Goal: Transaction & Acquisition: Purchase product/service

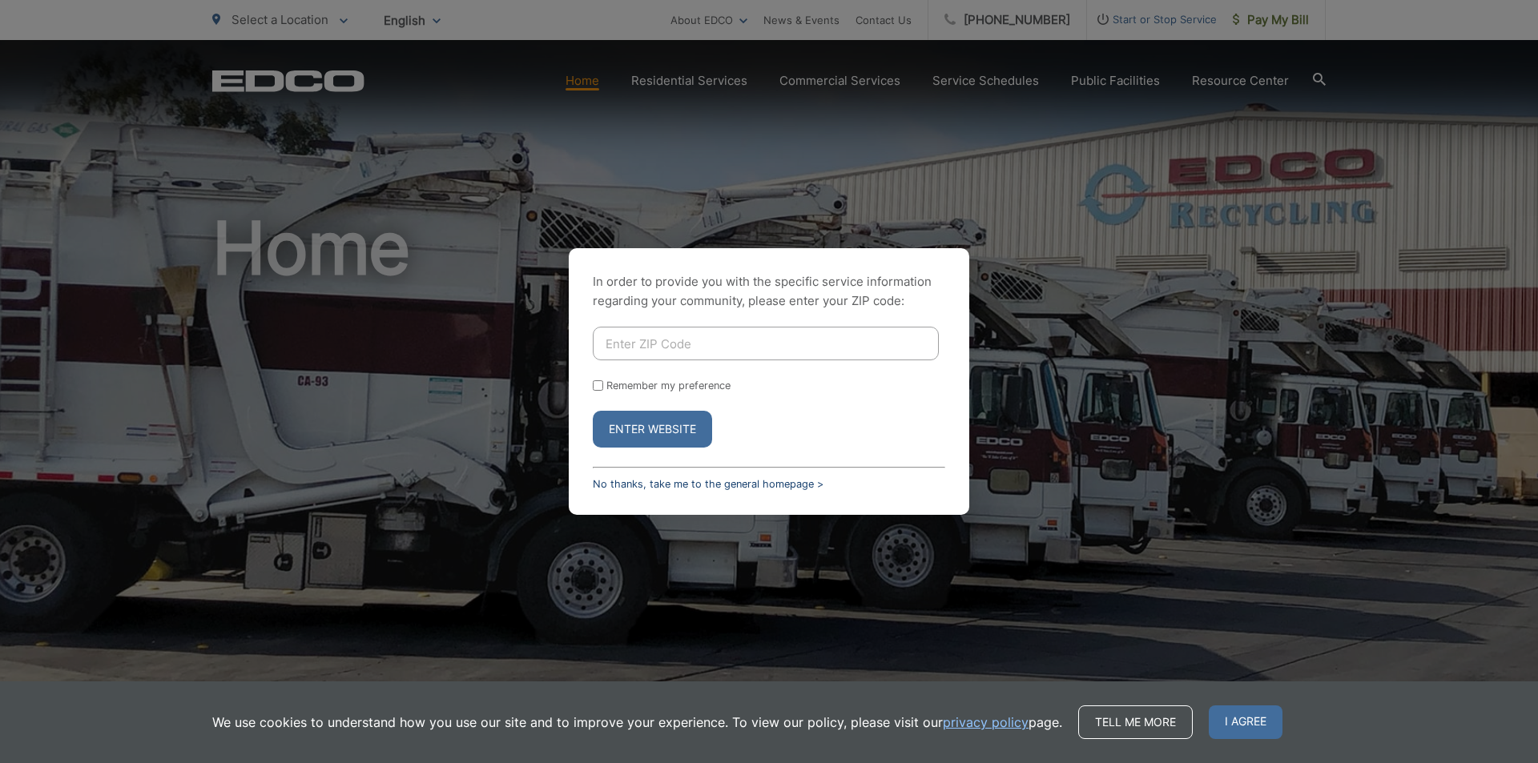
click at [649, 485] on link "No thanks, take me to the general homepage >" at bounding box center [708, 484] width 231 height 12
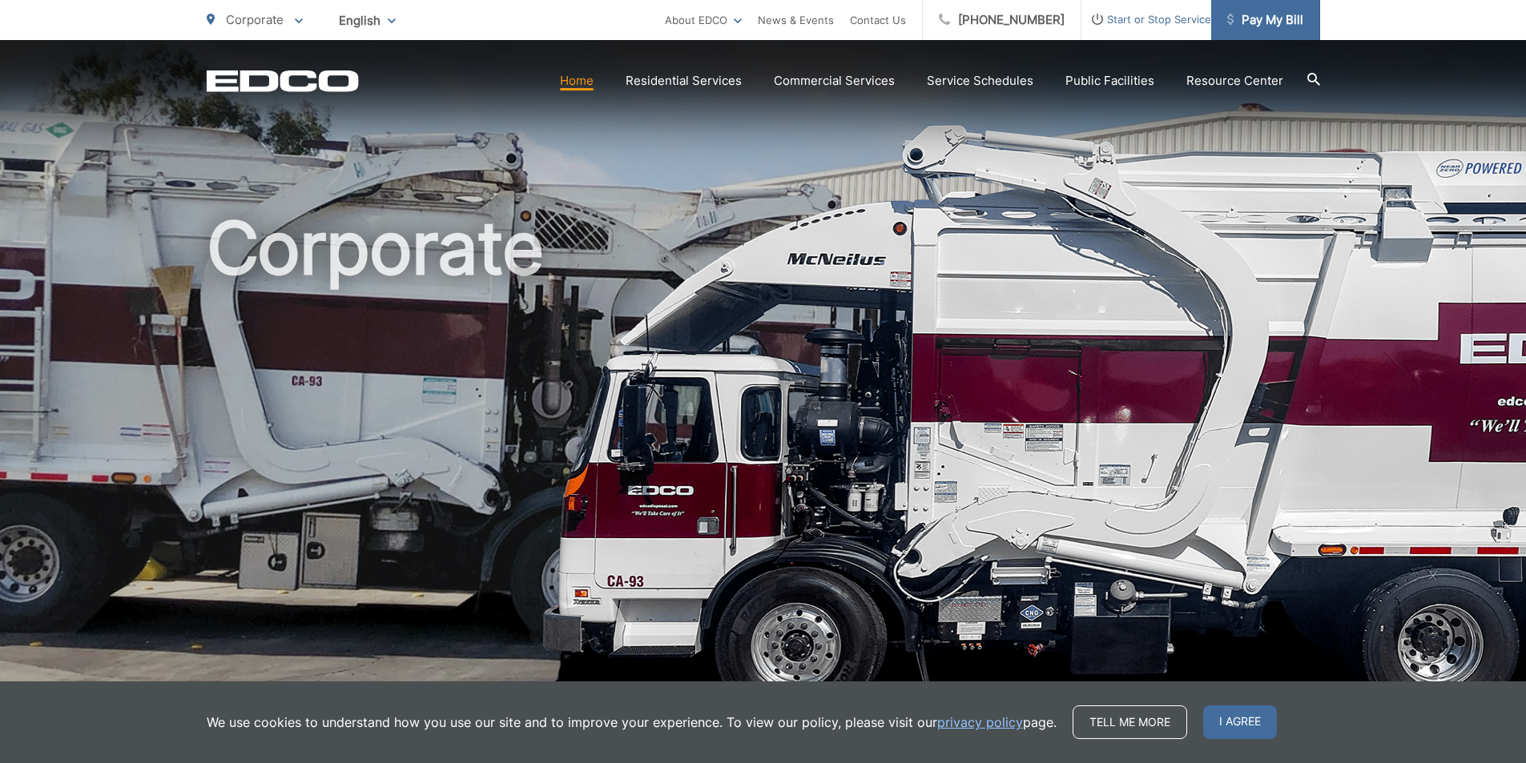
click at [1241, 26] on span "Pay My Bill" at bounding box center [1265, 19] width 76 height 19
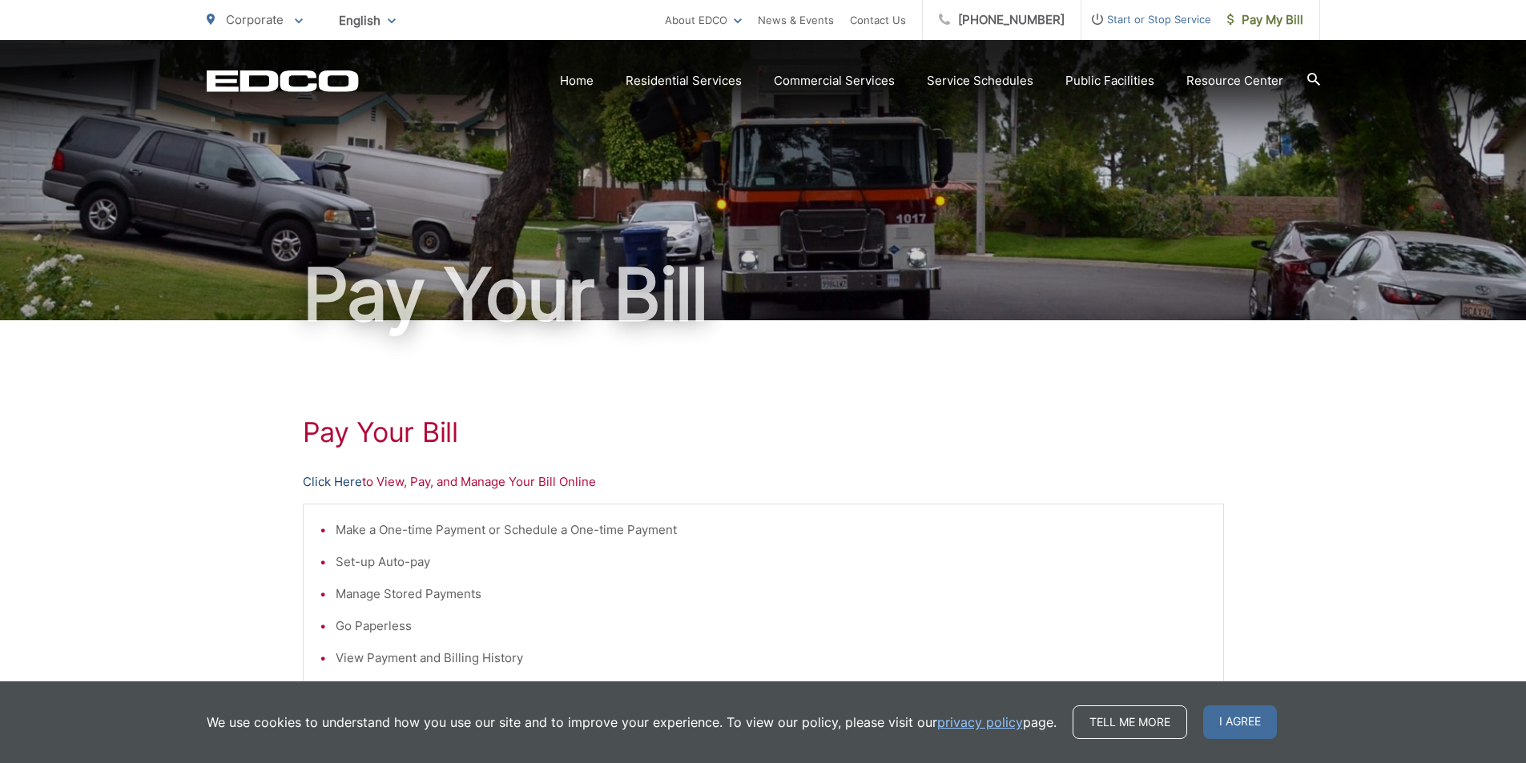
click at [336, 481] on link "Click Here" at bounding box center [332, 482] width 59 height 19
